Goal: Task Accomplishment & Management: Use online tool/utility

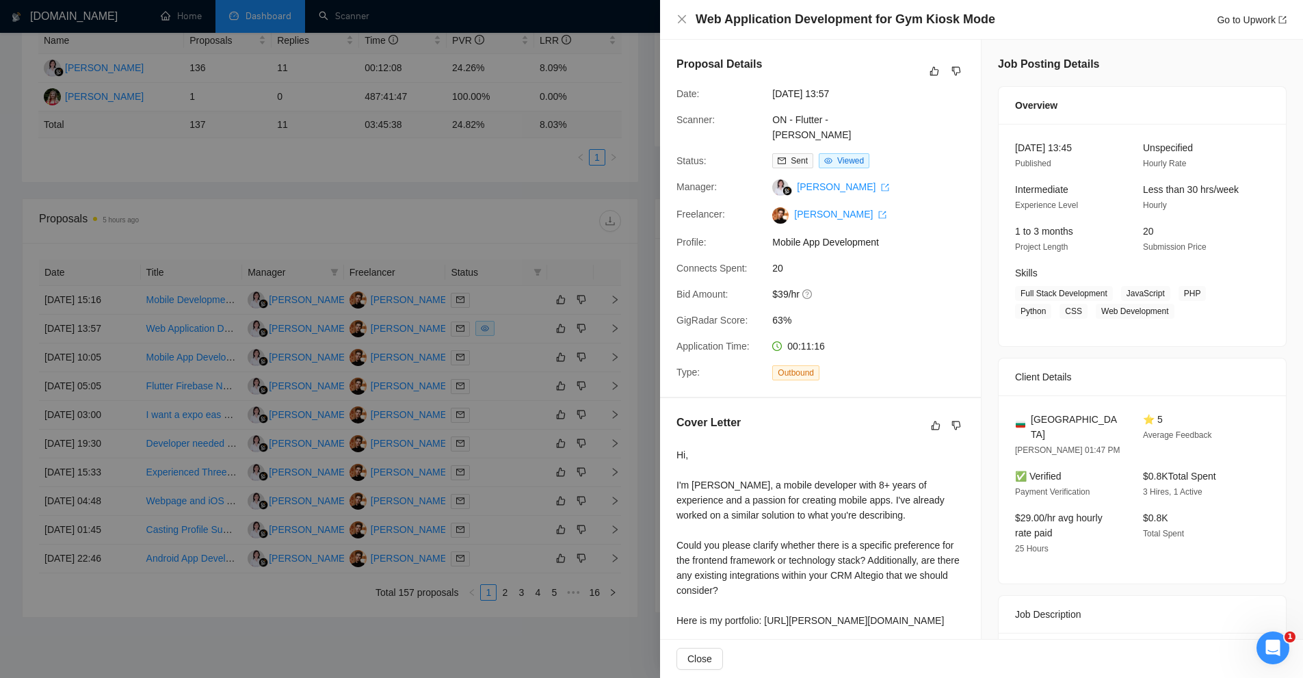
scroll to position [527, 0]
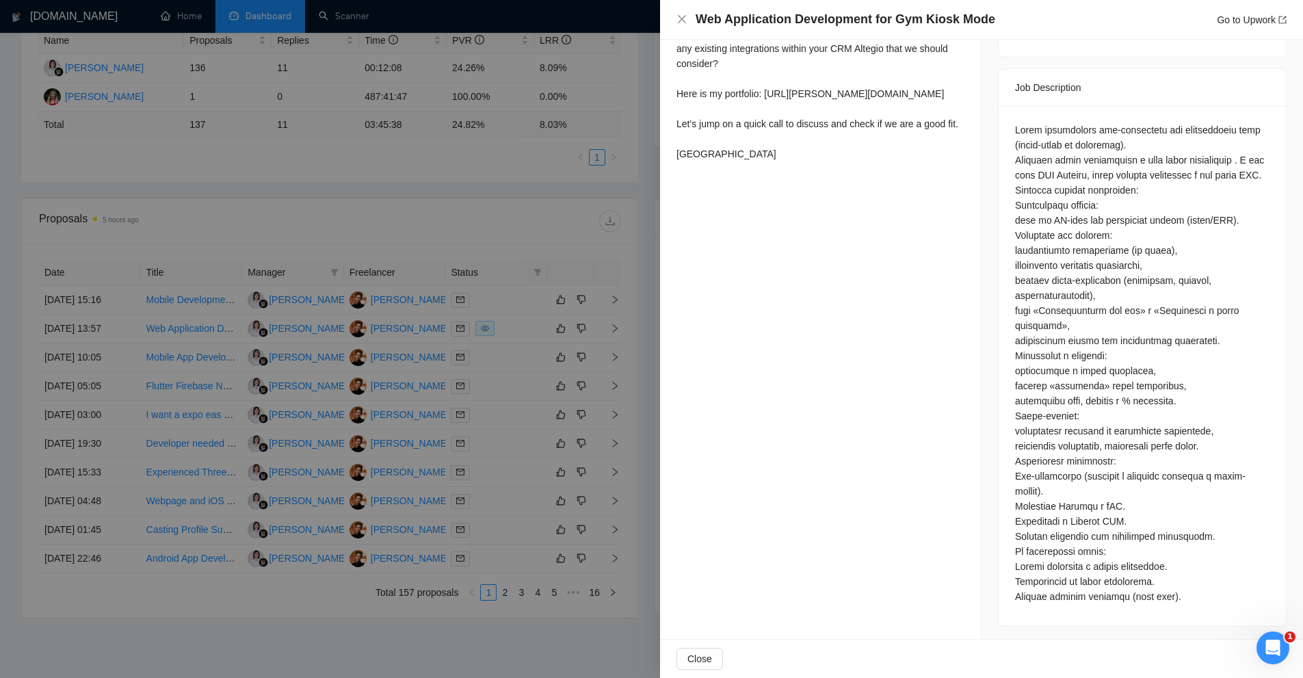
click at [384, 101] on div at bounding box center [651, 339] width 1303 height 678
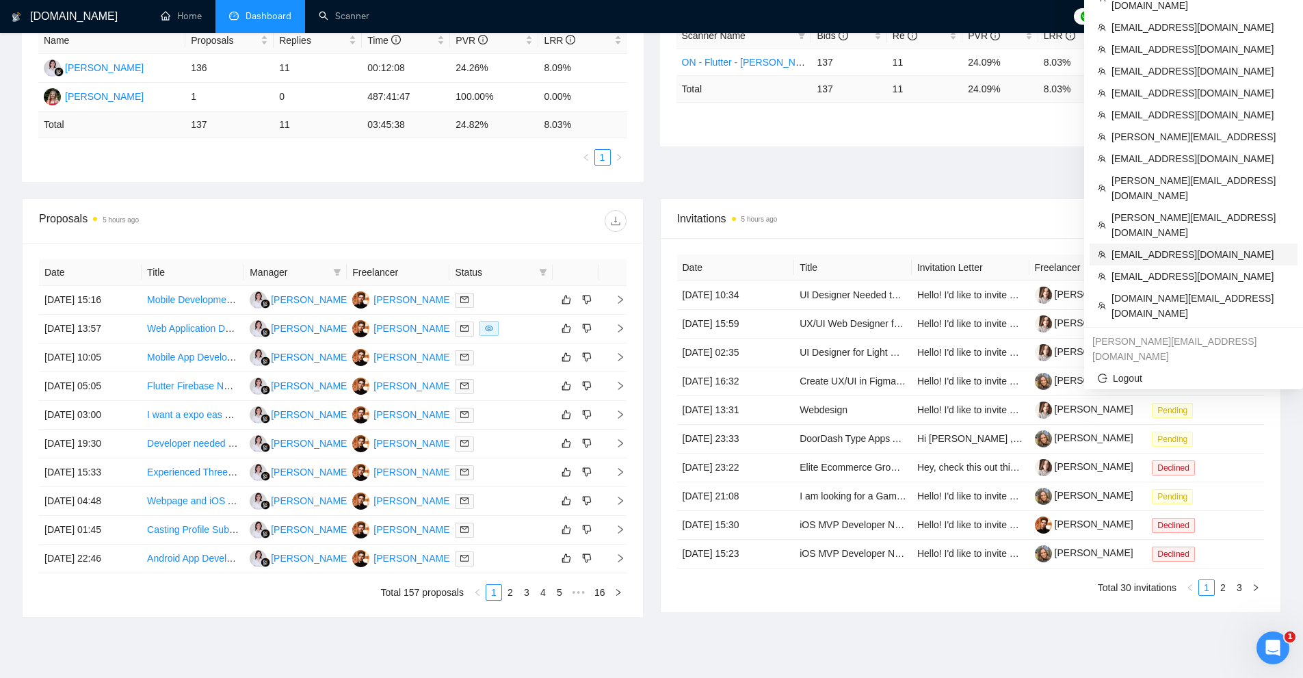
scroll to position [0, 0]
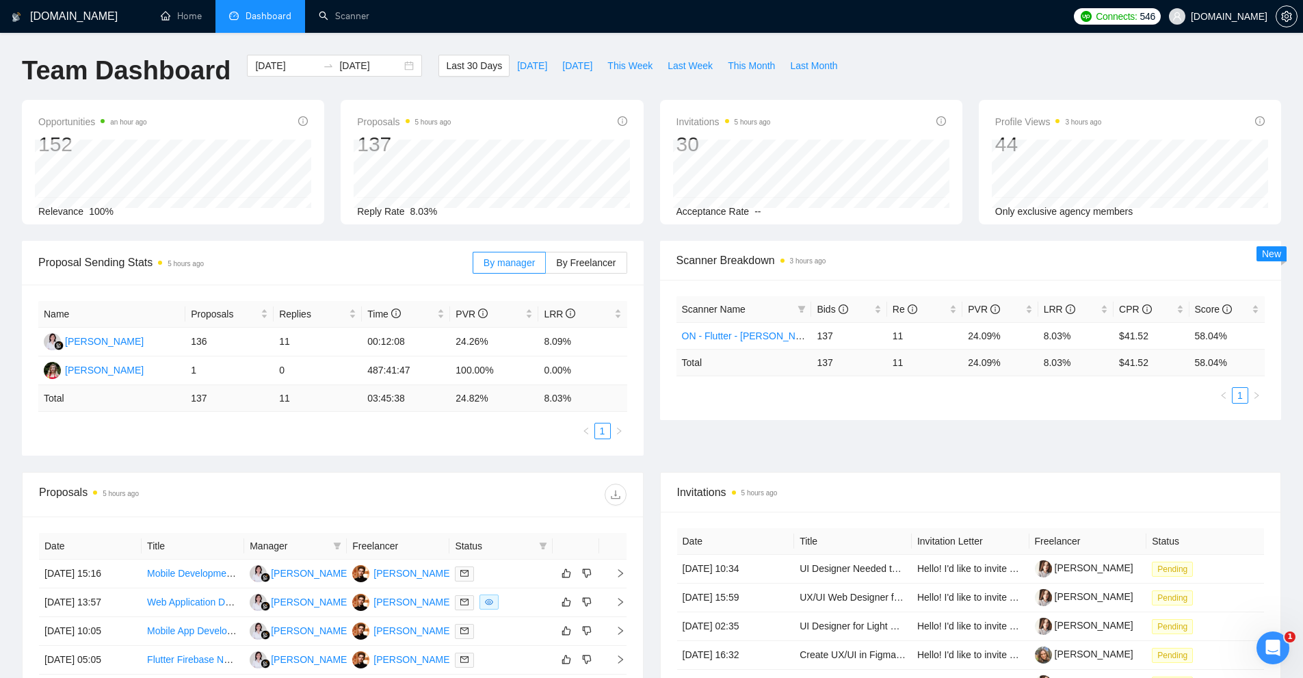
click at [785, 463] on div "Proposal Sending Stats 5 hours ago By manager By Freelancer Name Proposals Repl…" at bounding box center [651, 356] width 1275 height 231
click at [330, 10] on link "Scanner" at bounding box center [344, 16] width 51 height 12
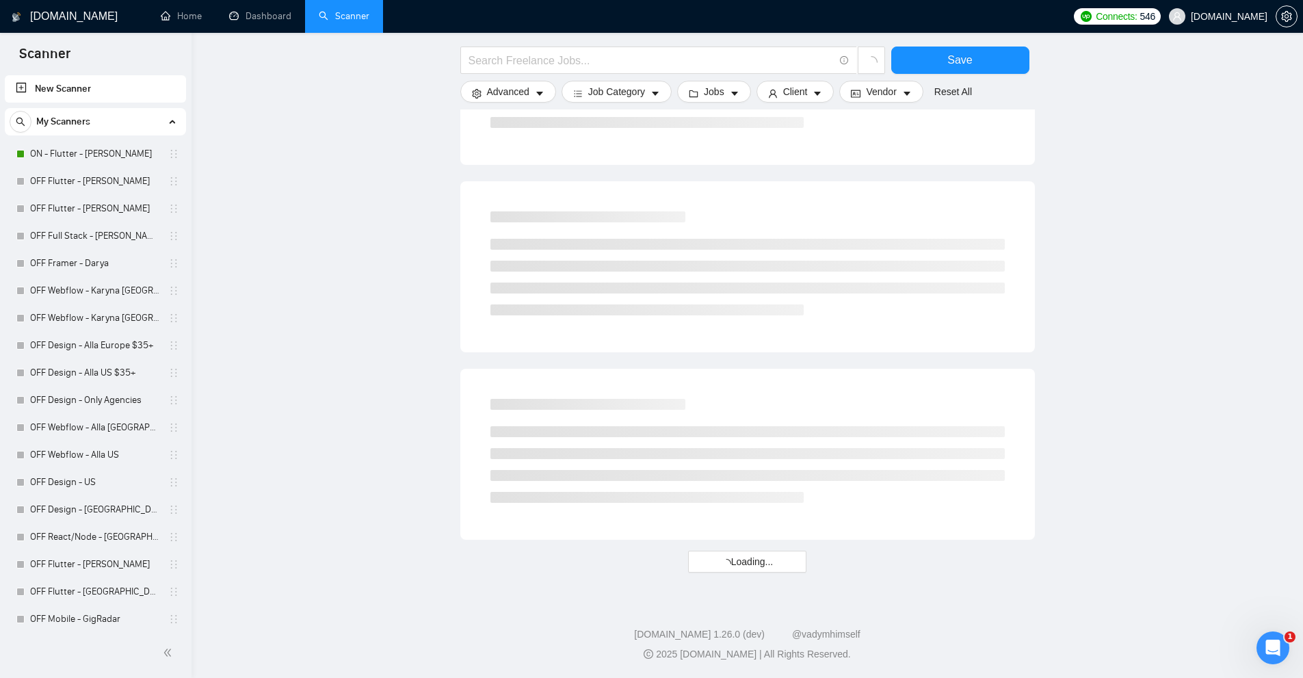
scroll to position [429, 0]
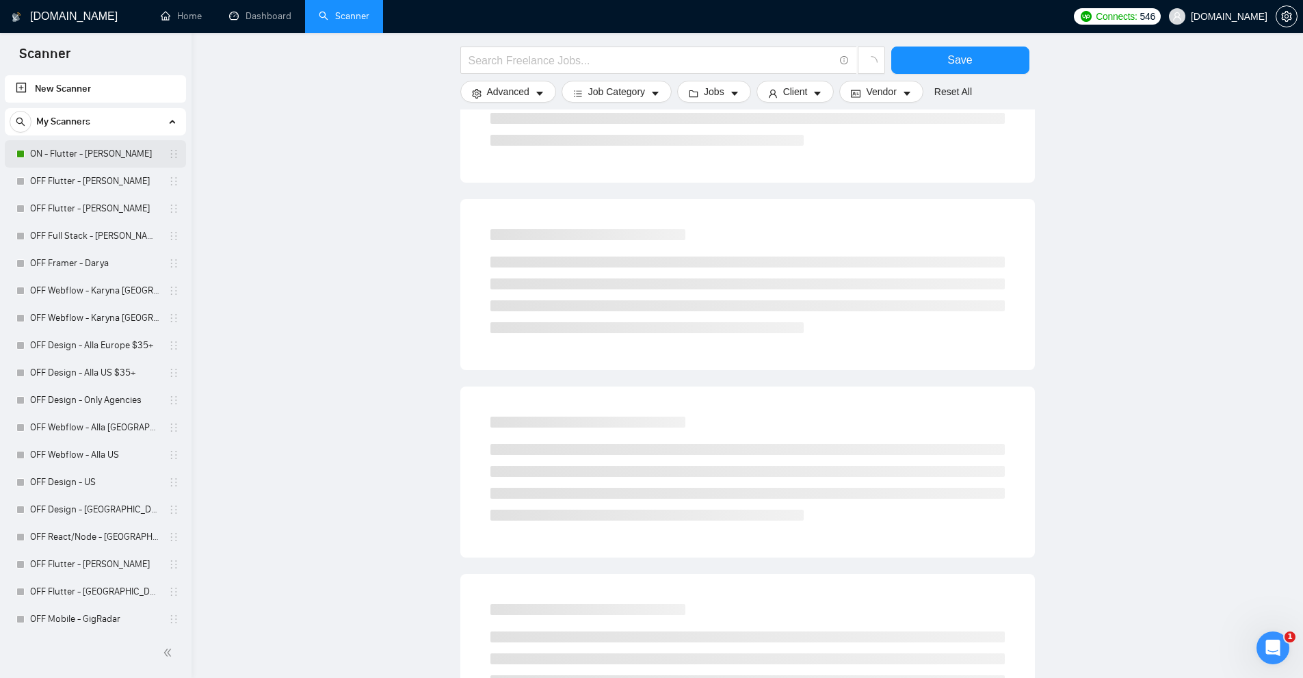
click at [100, 148] on link "ON - Flutter - [PERSON_NAME]" at bounding box center [95, 153] width 130 height 27
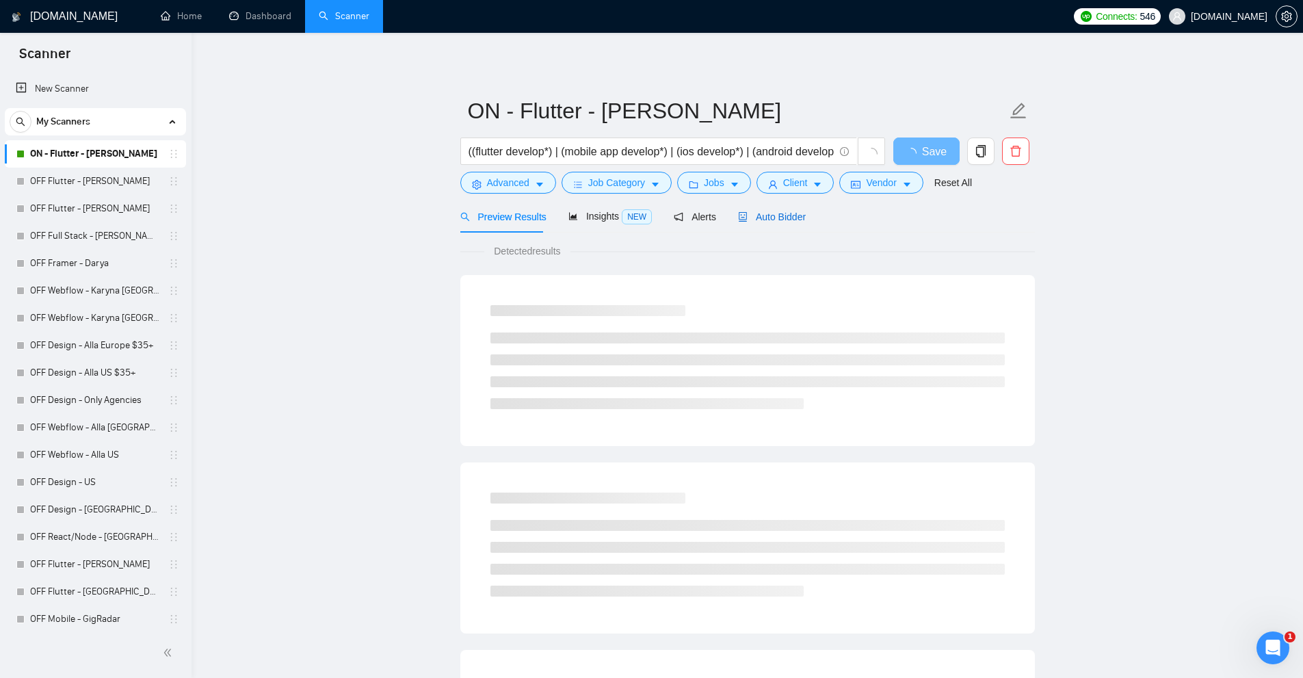
click at [772, 214] on span "Auto Bidder" at bounding box center [772, 216] width 68 height 11
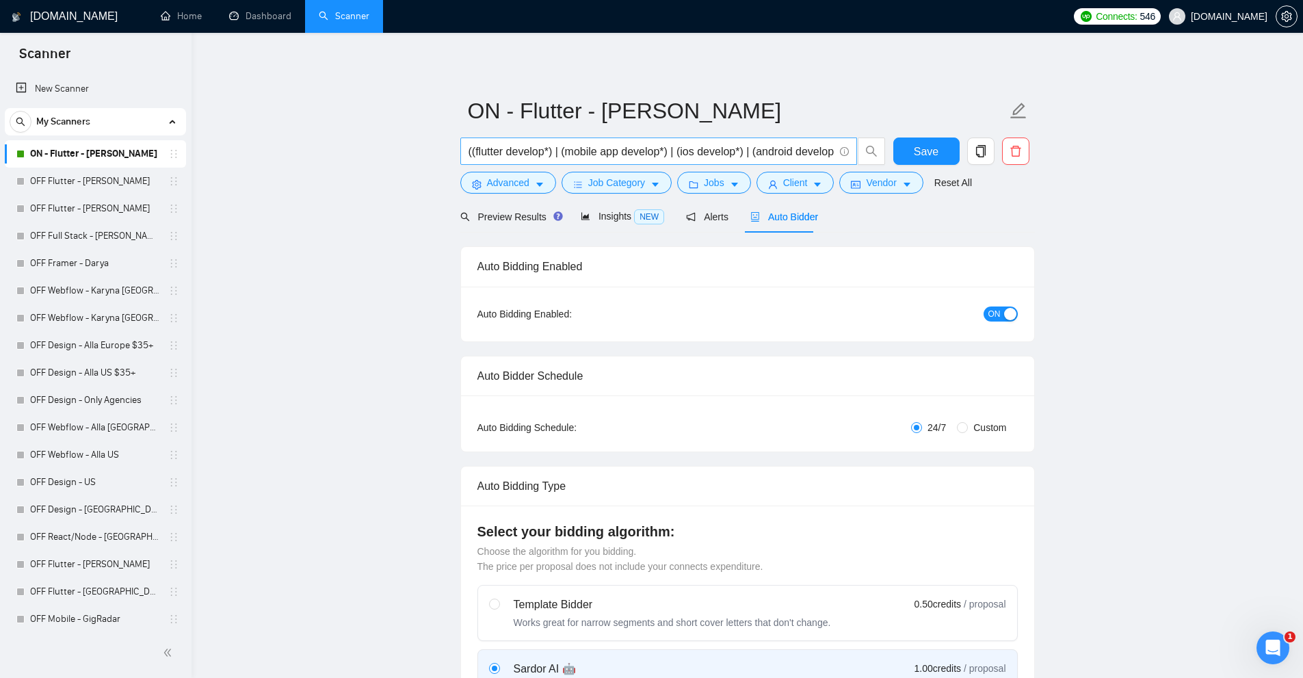
click at [613, 150] on input "((flutter develop*) | (mobile app develop*) | (ios develop*) | (android develop…" at bounding box center [650, 151] width 365 height 17
drag, startPoint x: 616, startPoint y: 150, endPoint x: 551, endPoint y: 148, distance: 65.7
click at [564, 148] on input "((flutter develop*) | (mobile app develop*) | (ios develop*) | (android develop…" at bounding box center [650, 151] width 365 height 17
click at [526, 148] on input "((flutter develop*) | (mobile app develop*) | (ios develop*) | (android develop…" at bounding box center [650, 151] width 365 height 17
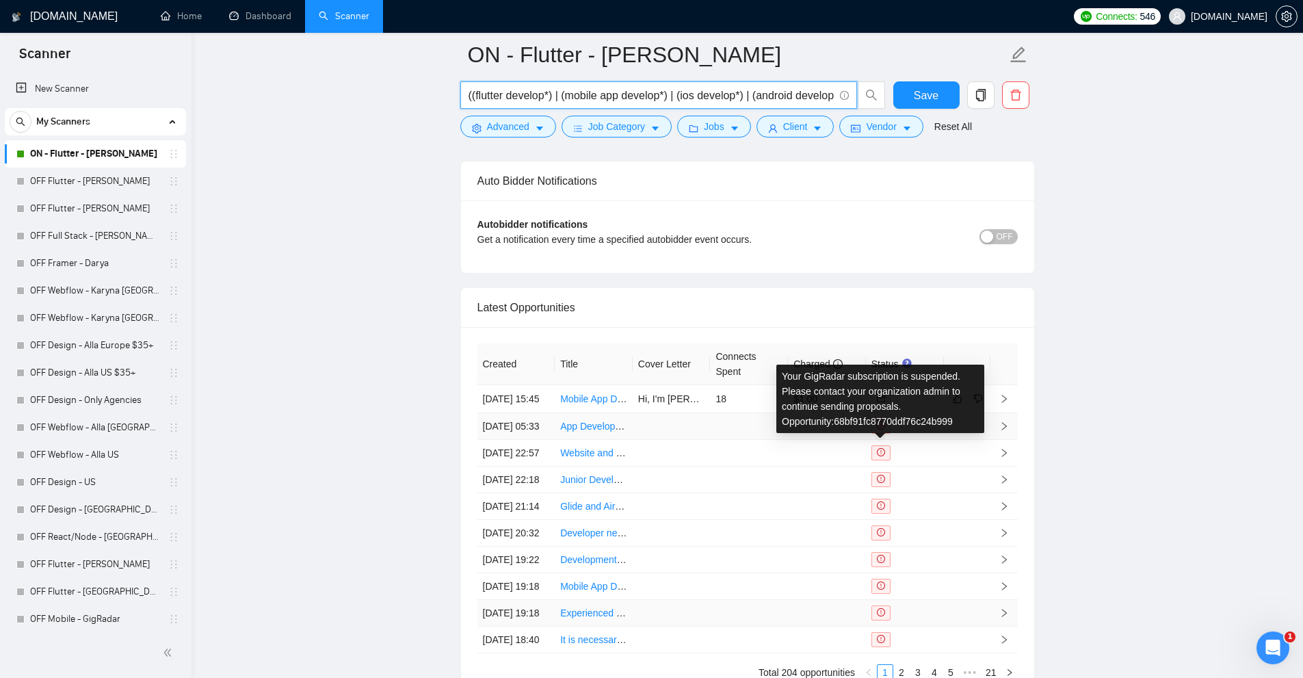
scroll to position [3477, 0]
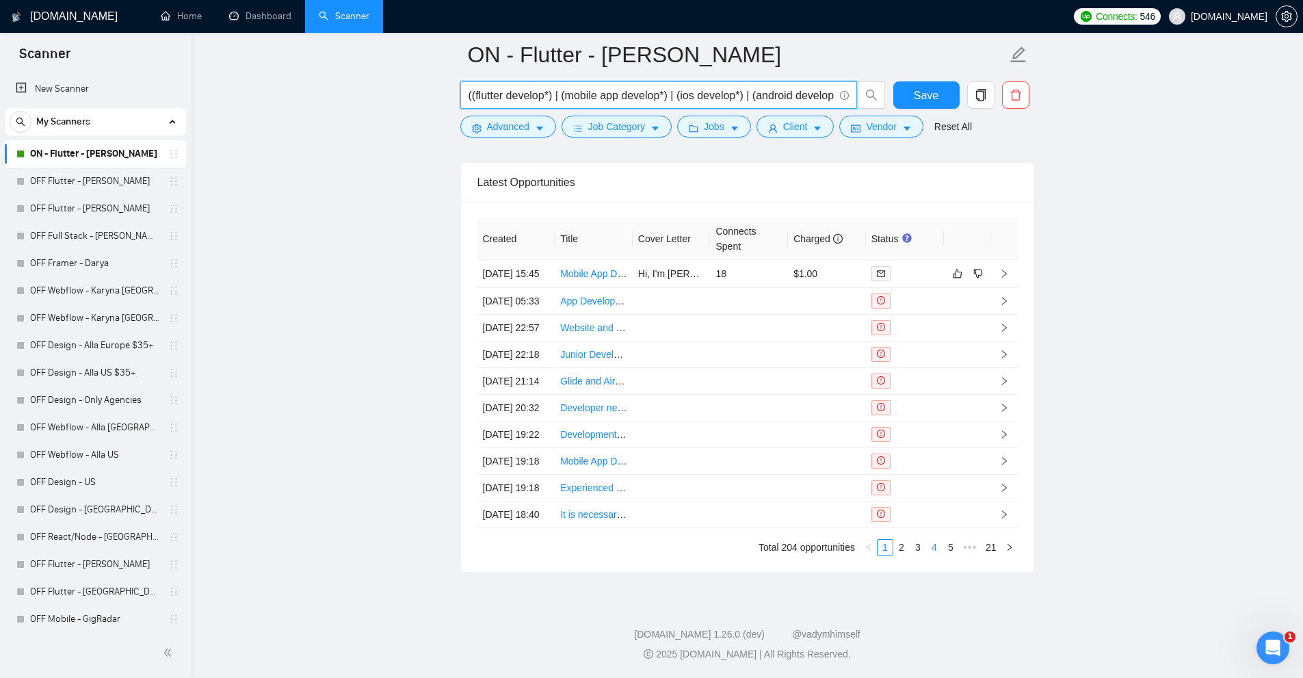
click at [929, 543] on link "4" at bounding box center [934, 547] width 15 height 15
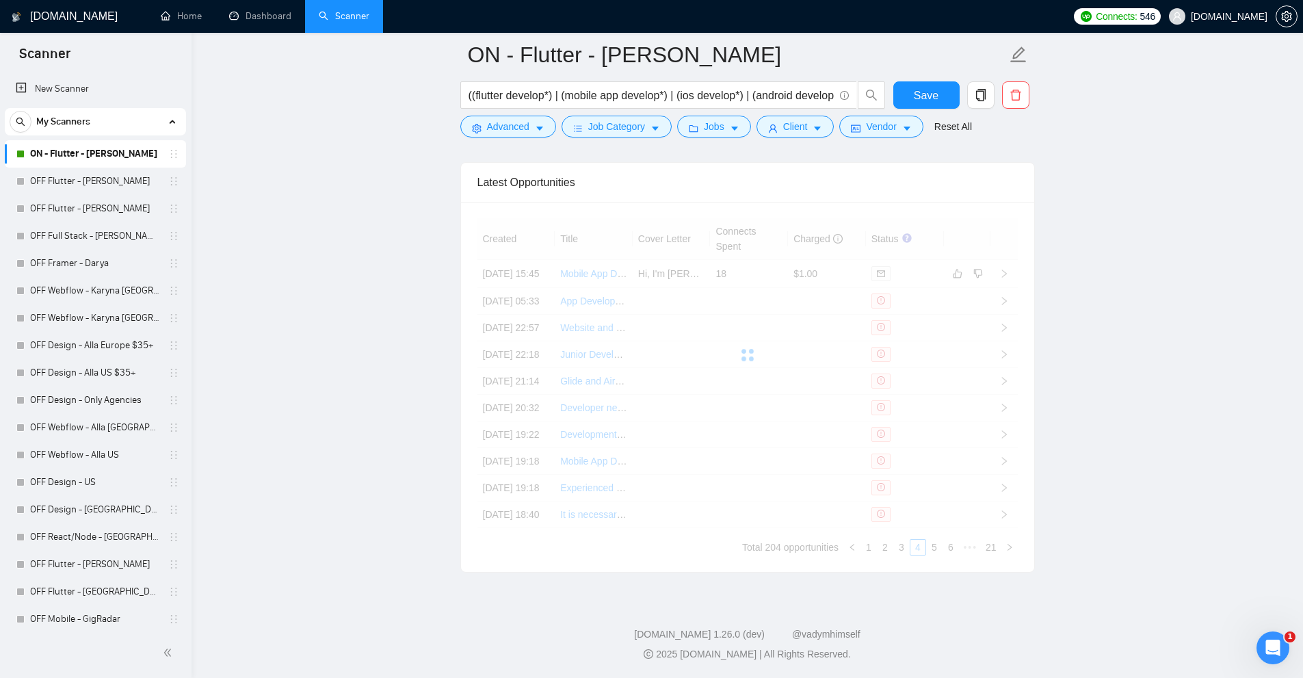
scroll to position [3341, 0]
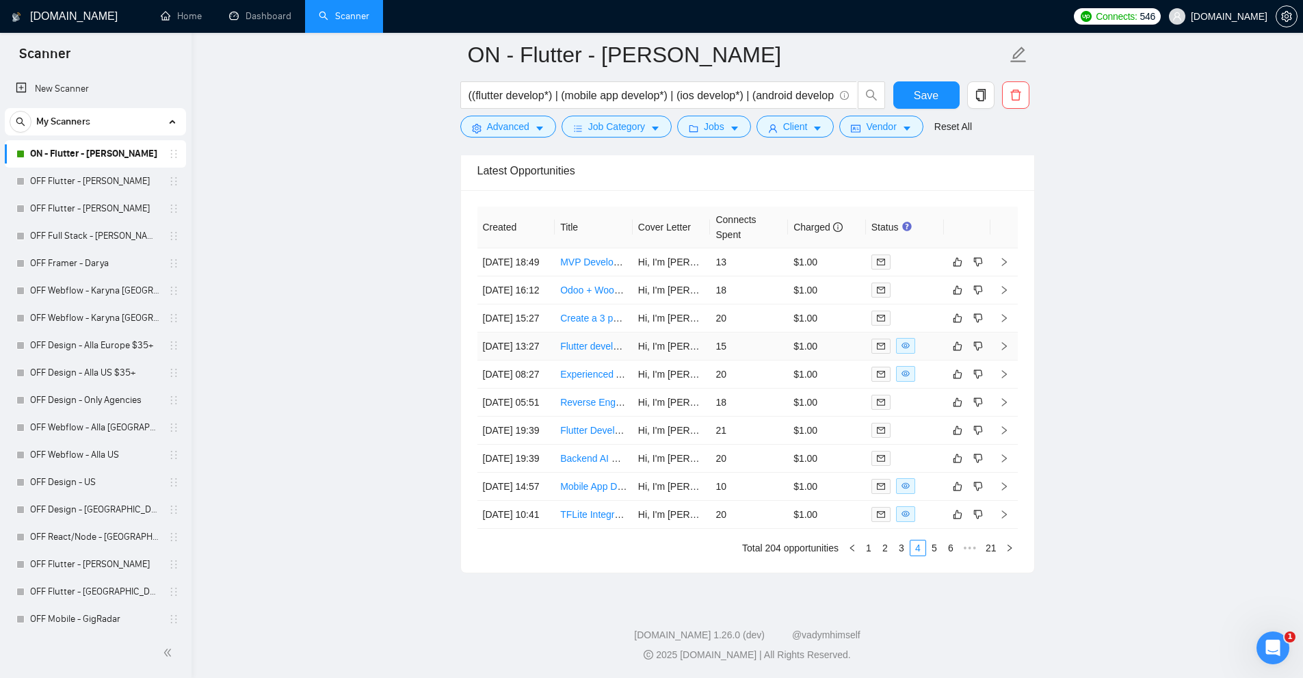
click at [921, 354] on div at bounding box center [904, 346] width 67 height 16
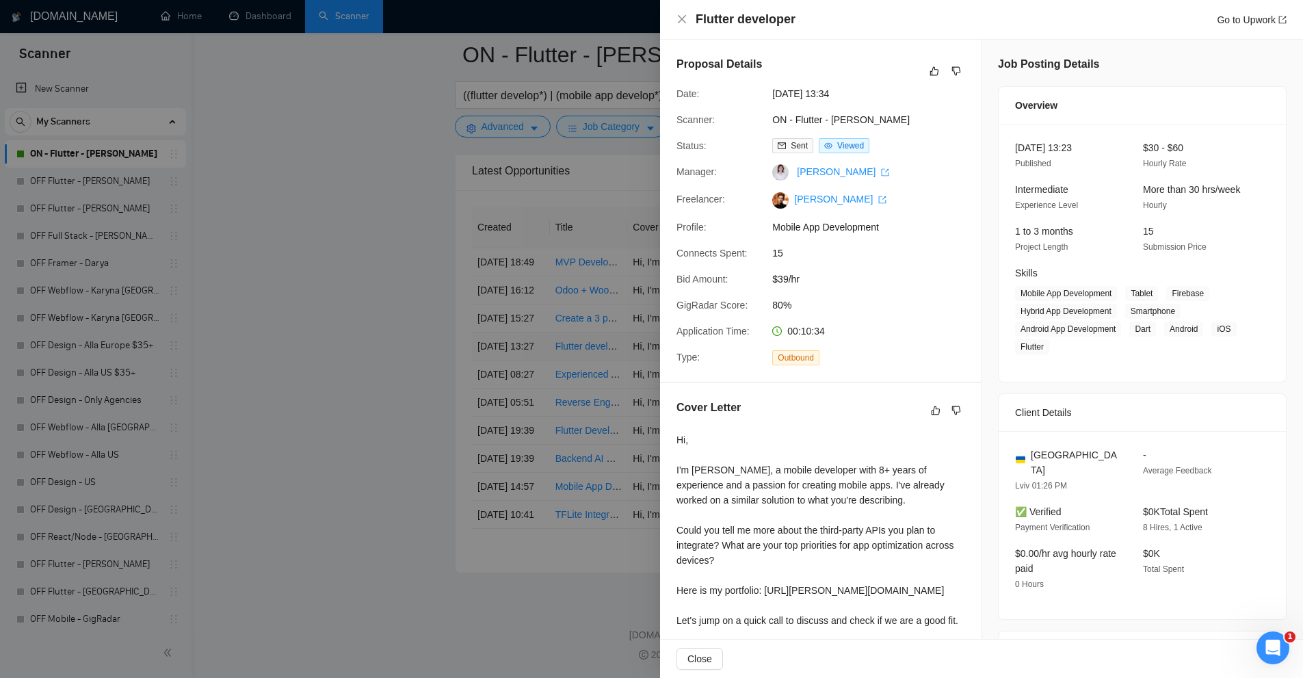
scroll to position [261, 0]
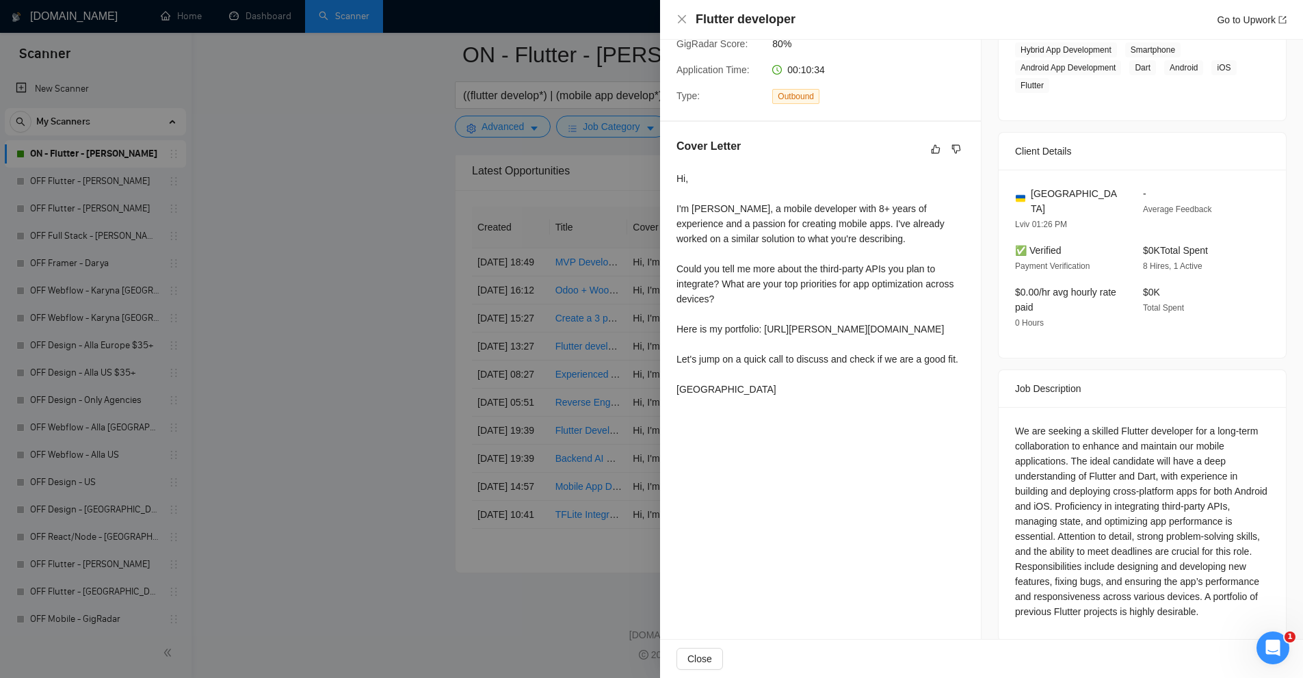
click at [769, 322] on div "Hi, I'm [PERSON_NAME], a mobile developer with 8+ years of experience and a pas…" at bounding box center [820, 284] width 288 height 226
drag, startPoint x: 769, startPoint y: 322, endPoint x: 844, endPoint y: 323, distance: 74.6
click at [844, 323] on div "Hi, I'm [PERSON_NAME], a mobile developer with 8+ years of experience and a pas…" at bounding box center [820, 284] width 288 height 226
click at [821, 205] on div "Hi, I'm [PERSON_NAME], a mobile developer with 8+ years of experience and a pas…" at bounding box center [820, 284] width 288 height 226
drag, startPoint x: 684, startPoint y: 205, endPoint x: 918, endPoint y: 246, distance: 238.1
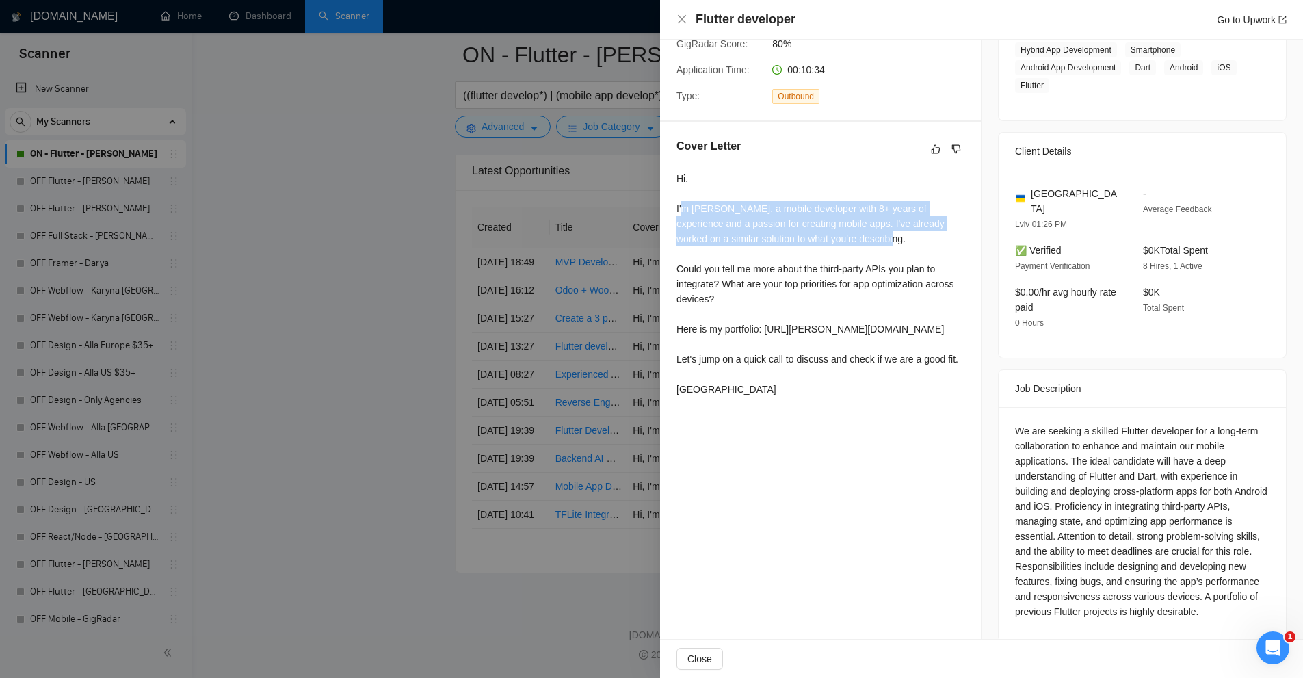
click at [918, 246] on div "Hi, I'm [PERSON_NAME], a mobile developer with 8+ years of experience and a pas…" at bounding box center [820, 284] width 288 height 226
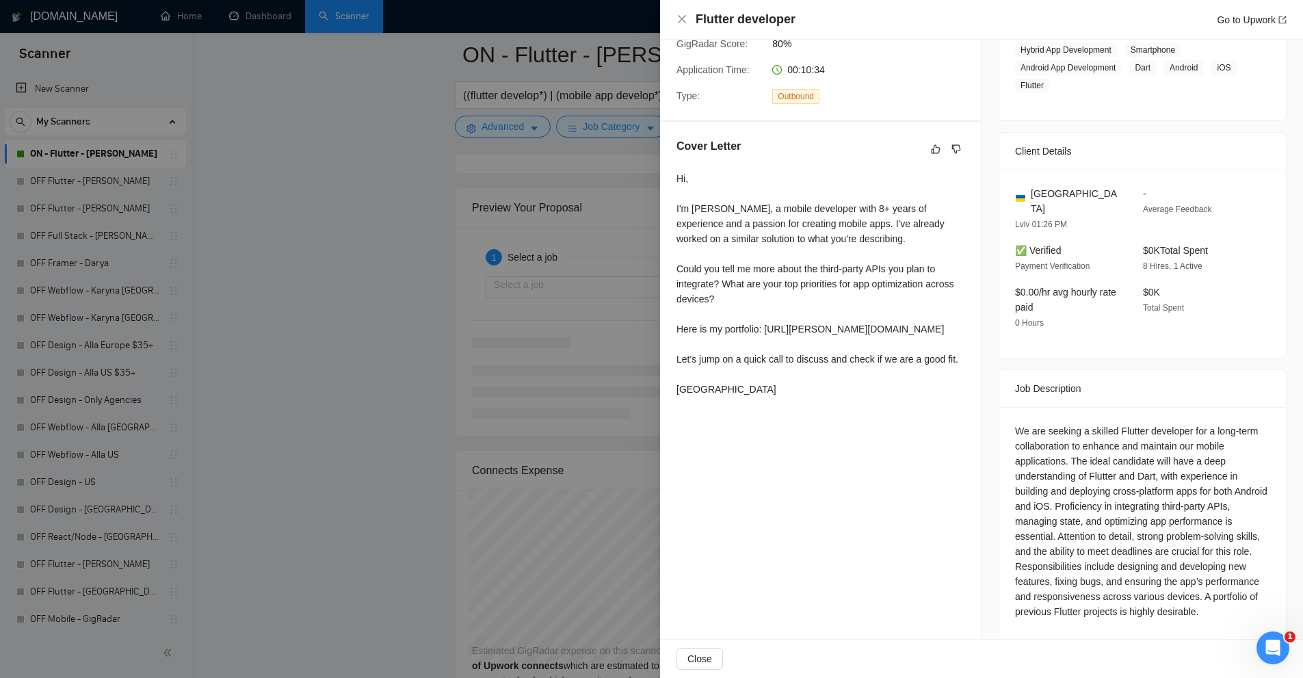
scroll to position [3477, 0]
